Goal: Transaction & Acquisition: Purchase product/service

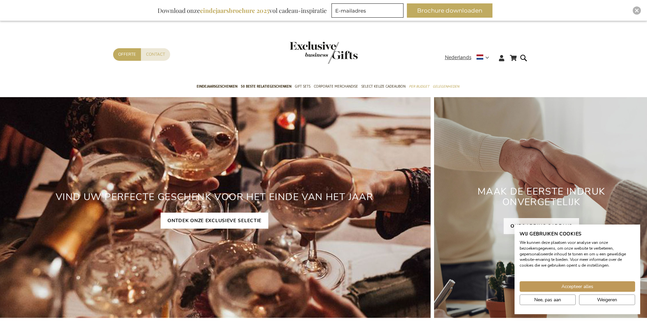
click at [256, 226] on link "ONTDEK ONZE EXCLUSIEVE SELECTIE" at bounding box center [215, 221] width 108 height 16
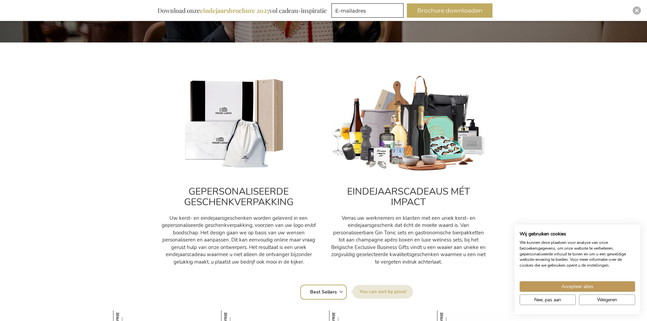
scroll to position [204, 0]
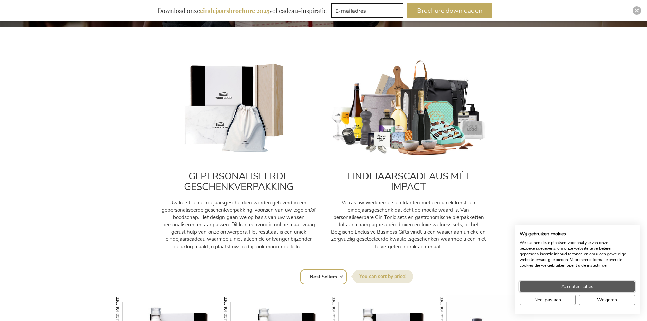
click at [573, 290] on span "Accepteer alles" at bounding box center [578, 286] width 32 height 7
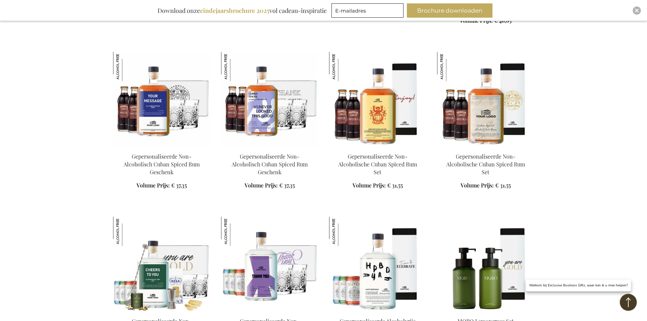
scroll to position [747, 0]
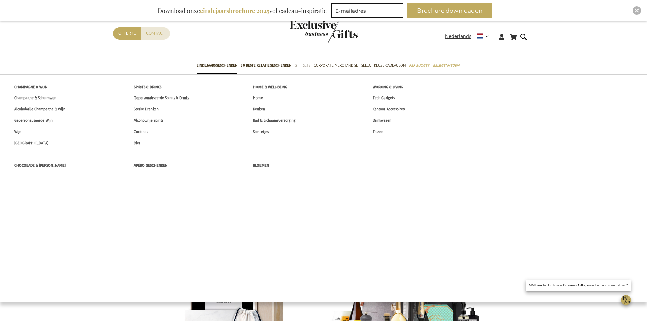
click at [299, 66] on span "Gift Sets" at bounding box center [303, 65] width 16 height 7
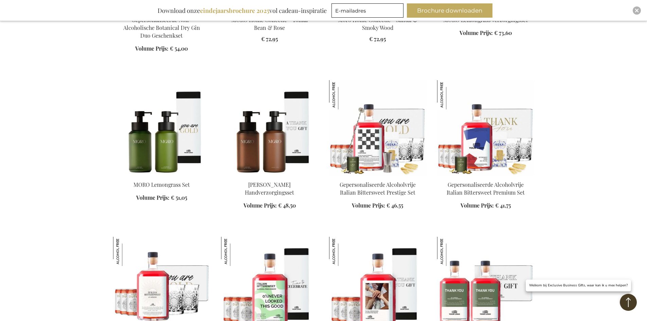
scroll to position [1155, 0]
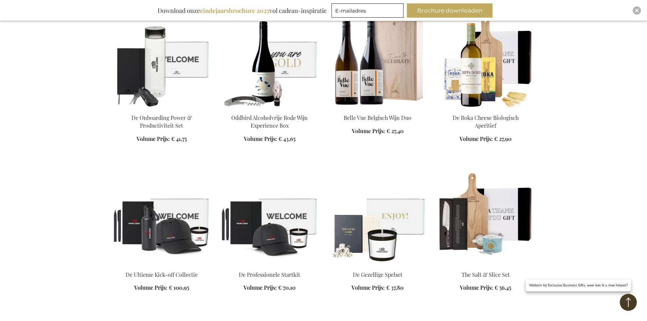
scroll to position [1698, 0]
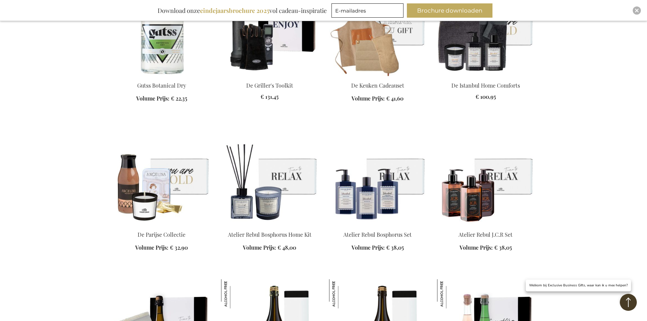
scroll to position [2684, 0]
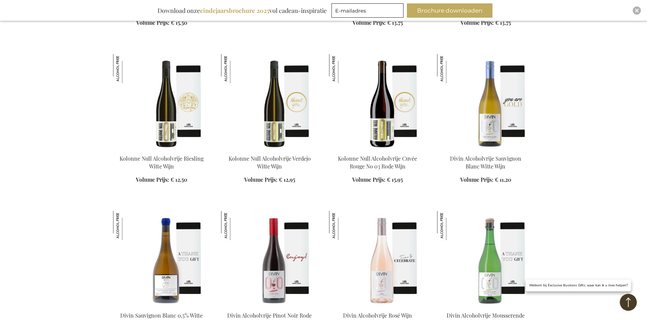
scroll to position [3567, 0]
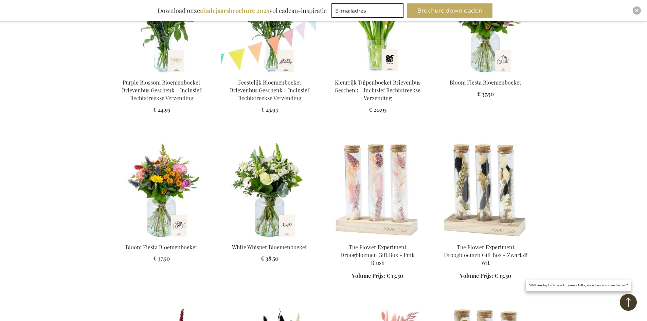
scroll to position [4329, 0]
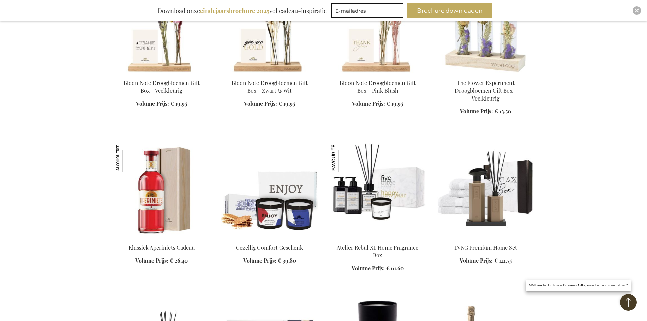
scroll to position [4906, 0]
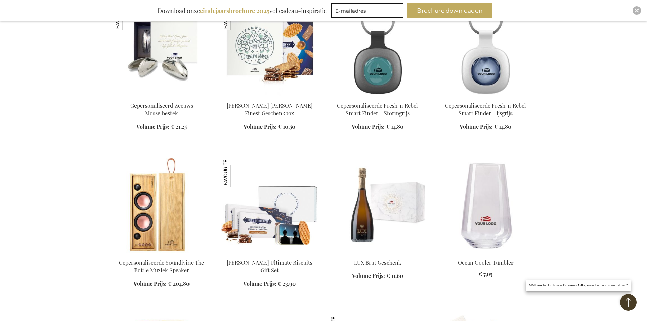
scroll to position [5178, 0]
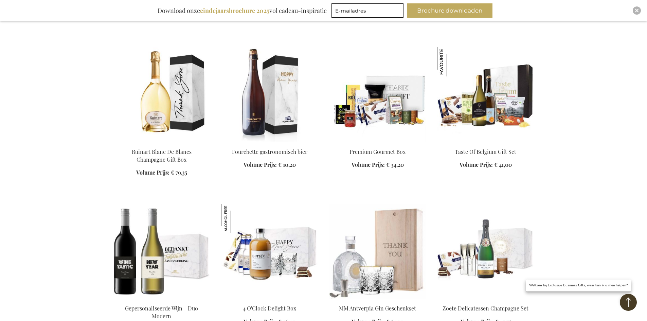
scroll to position [6707, 0]
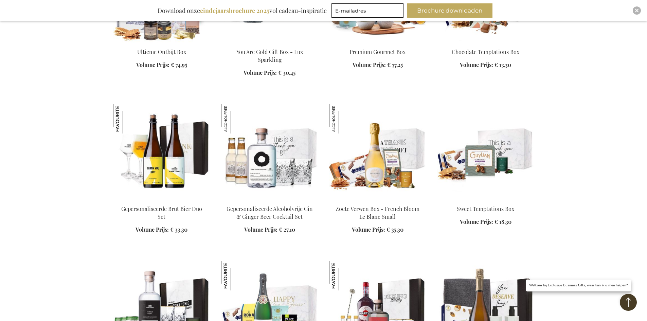
scroll to position [7420, 0]
